Goal: Navigation & Orientation: Find specific page/section

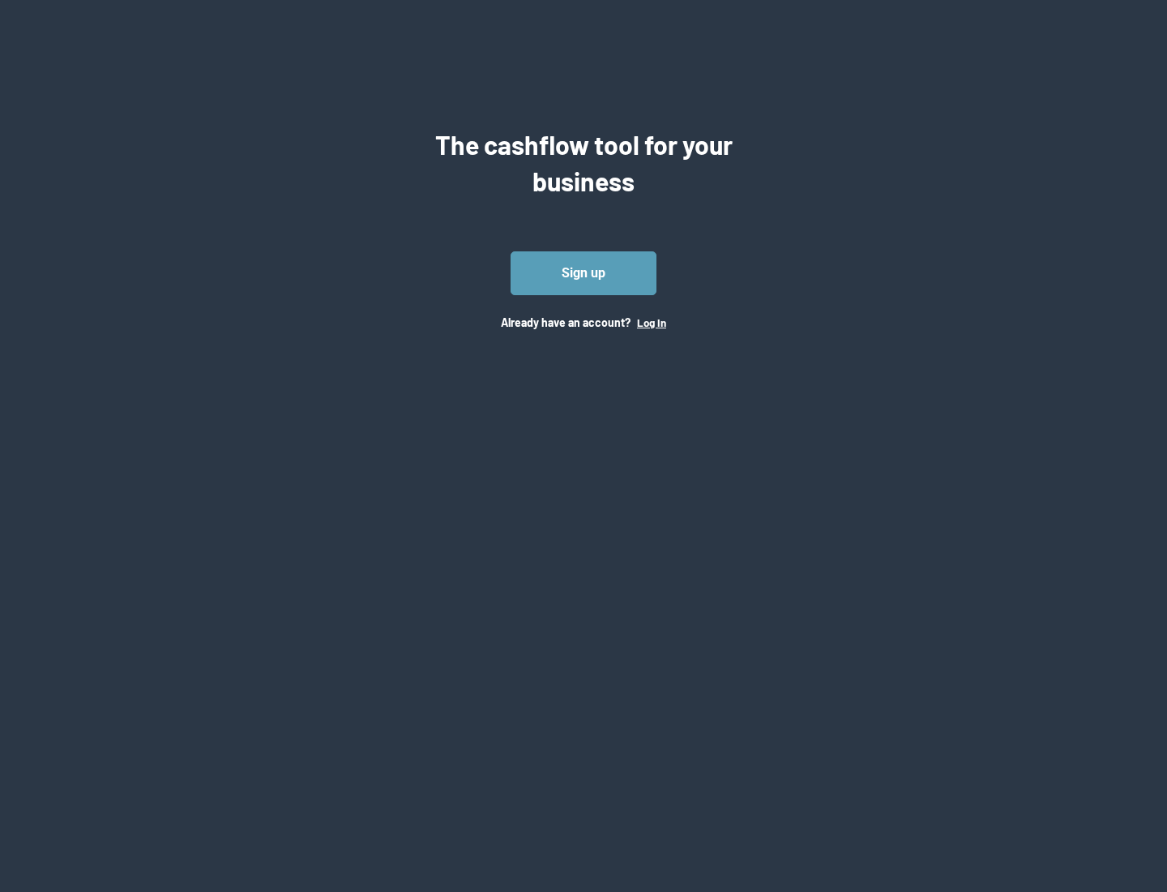
click at [651, 322] on button "Log In" at bounding box center [651, 322] width 29 height 13
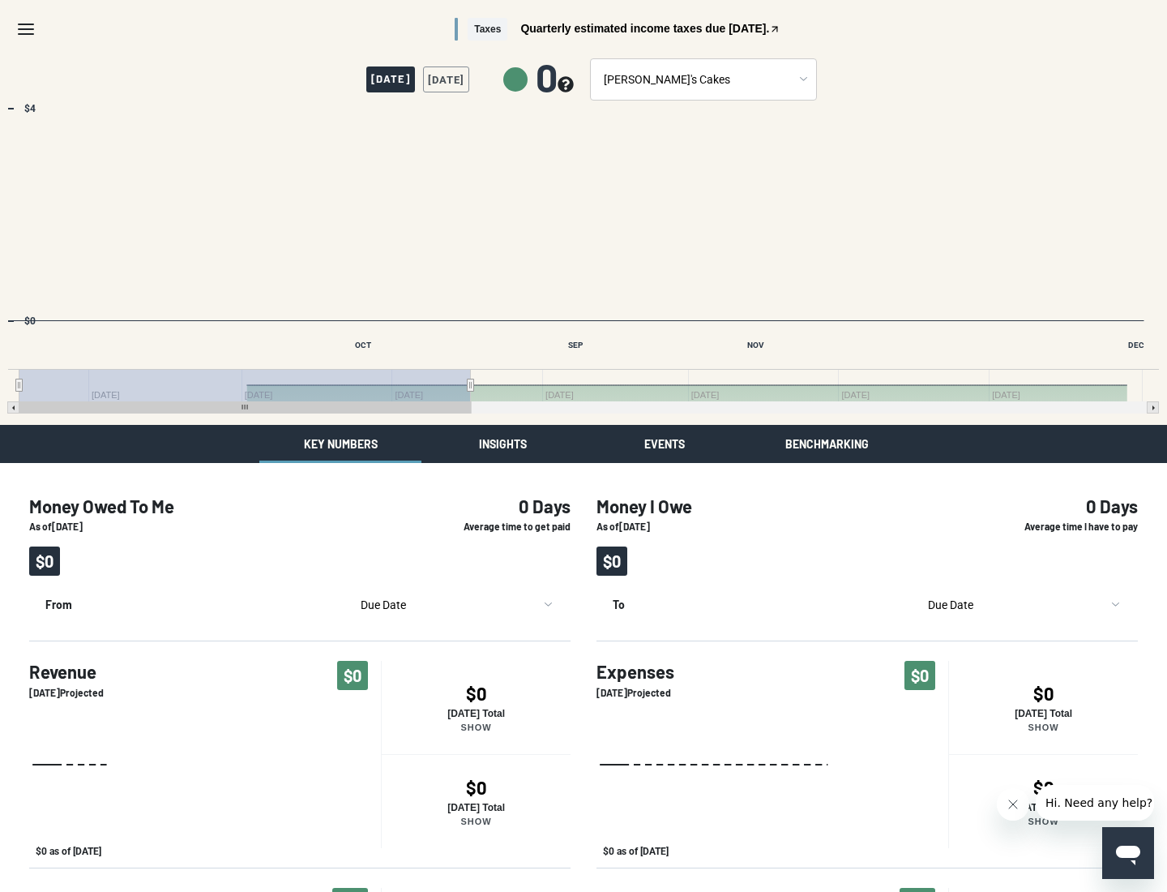
click at [503, 443] on button "Insights" at bounding box center [503, 444] width 162 height 38
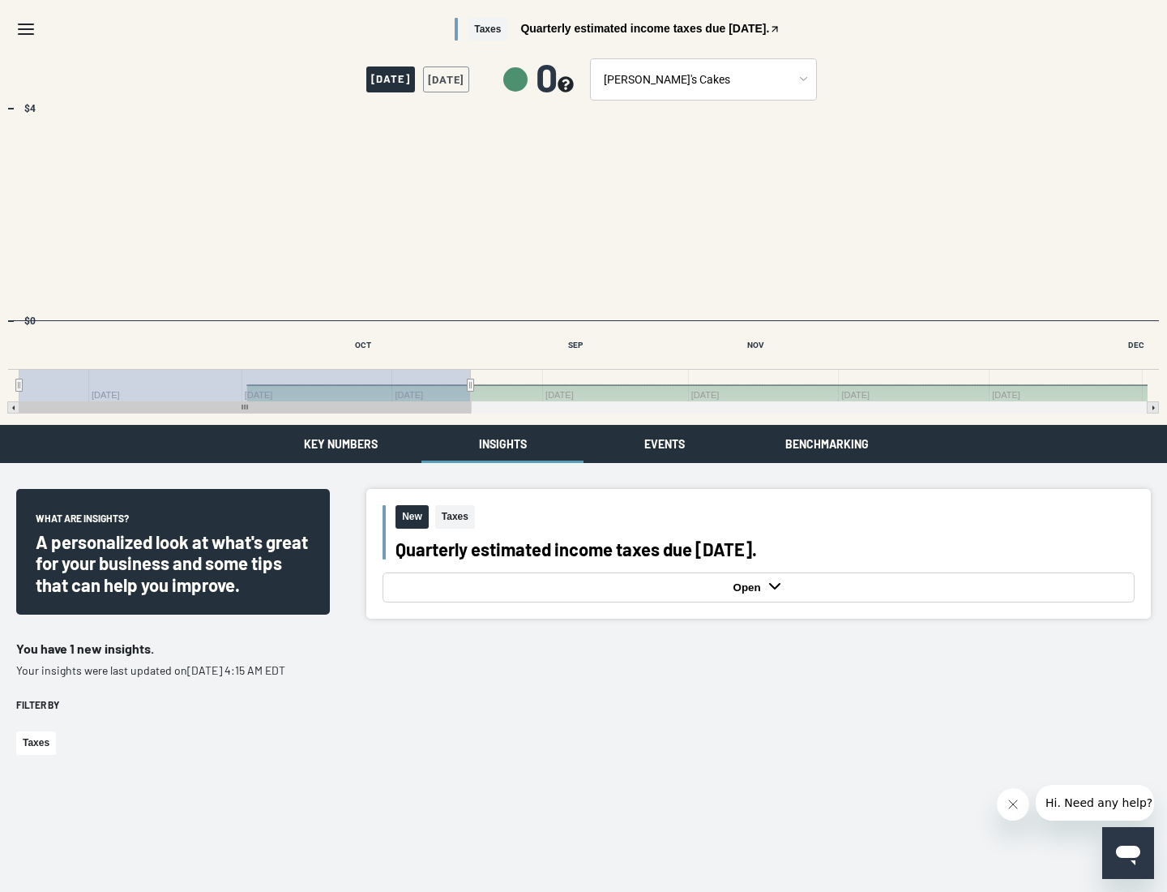
click at [665, 443] on button "Events" at bounding box center [665, 444] width 162 height 38
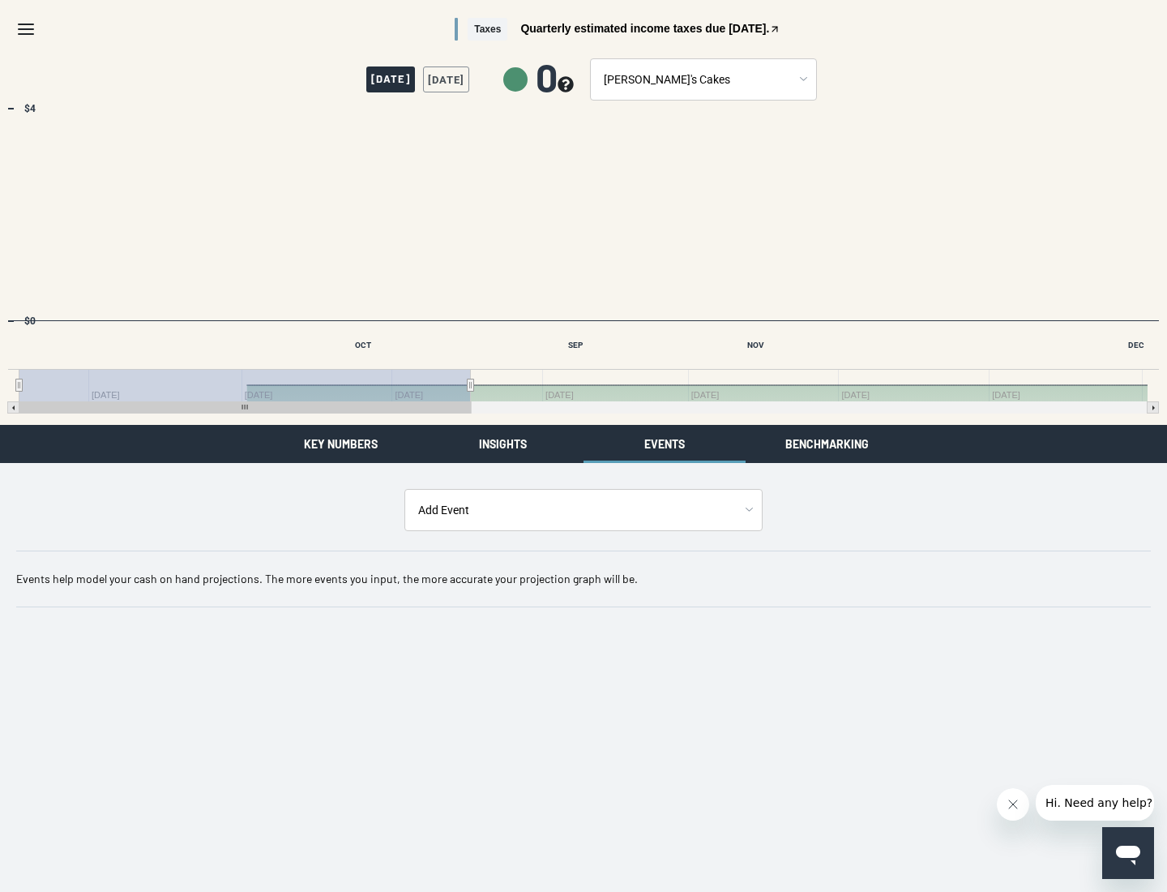
click at [827, 443] on button "Benchmarking" at bounding box center [827, 444] width 162 height 38
